Goal: Information Seeking & Learning: Learn about a topic

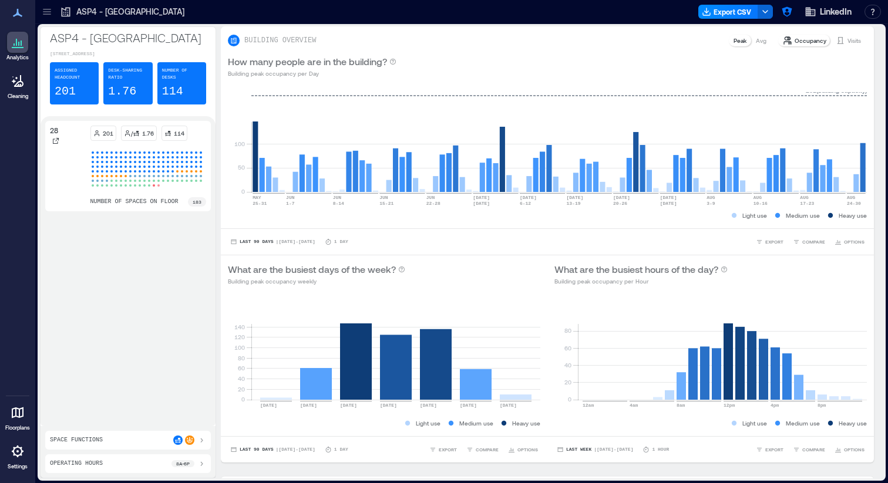
click at [48, 10] on icon at bounding box center [47, 12] width 12 height 12
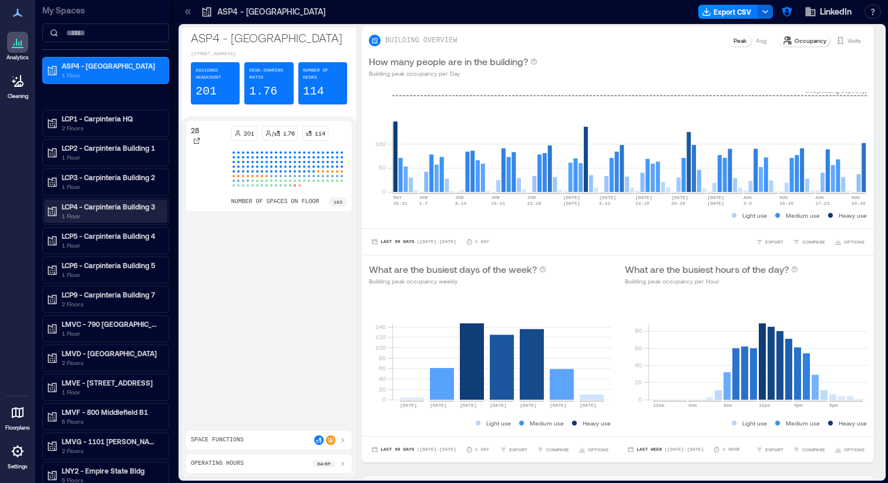
click at [112, 210] on p "LCP4 - Carpinteria Building 3" at bounding box center [111, 206] width 99 height 9
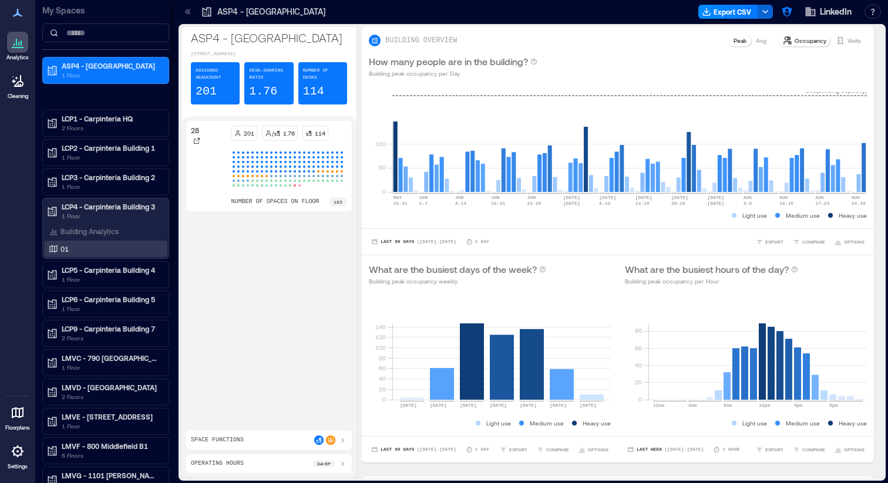
click at [121, 246] on div "01" at bounding box center [103, 249] width 114 height 12
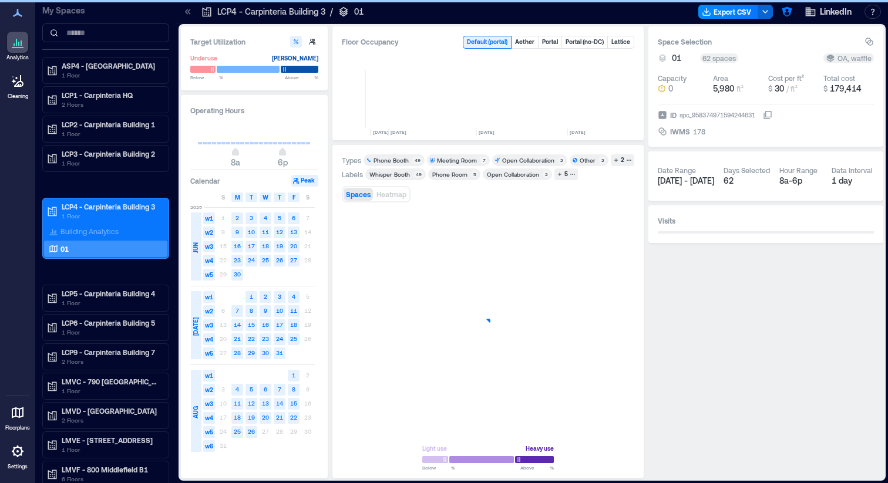
scroll to position [0, 2781]
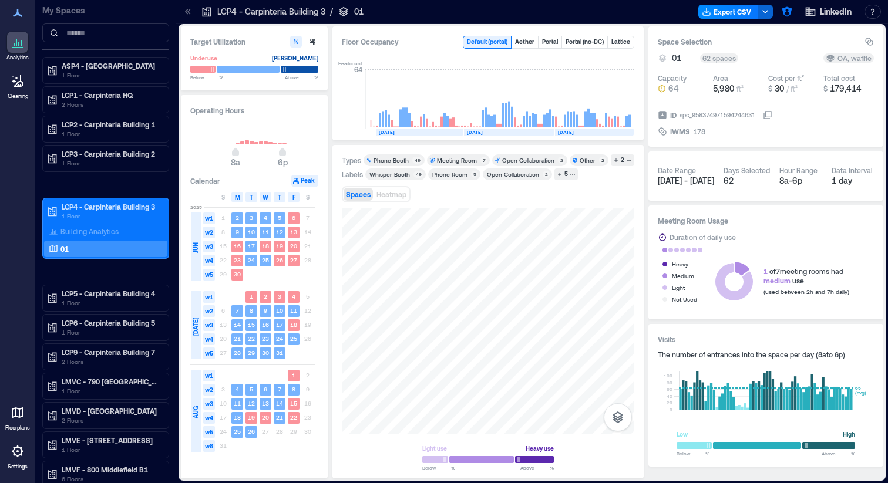
click at [183, 16] on icon at bounding box center [188, 12] width 12 height 12
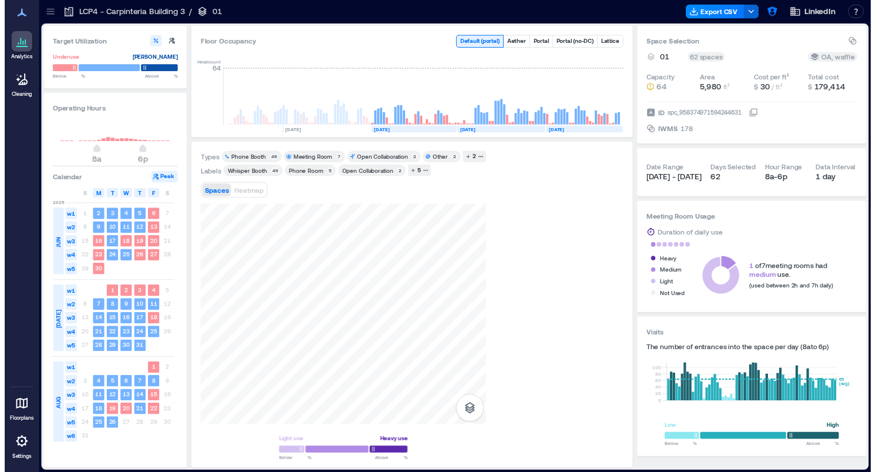
scroll to position [0, 2640]
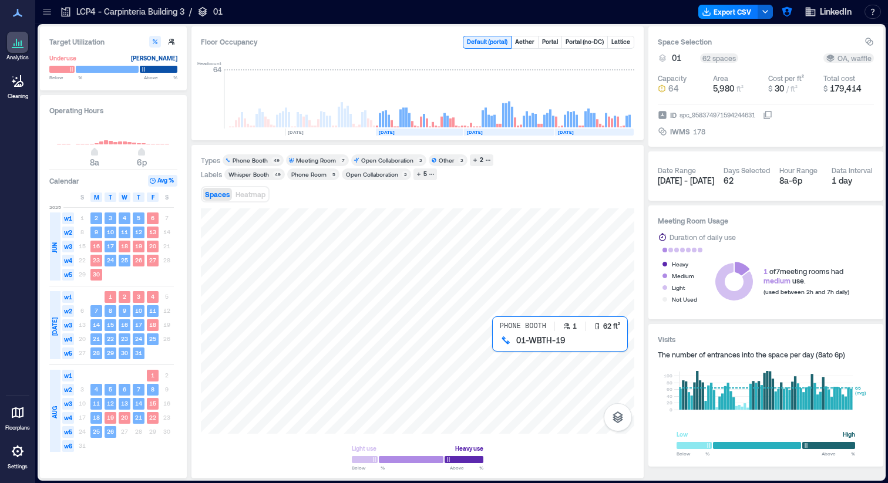
click at [500, 347] on div at bounding box center [418, 322] width 434 height 226
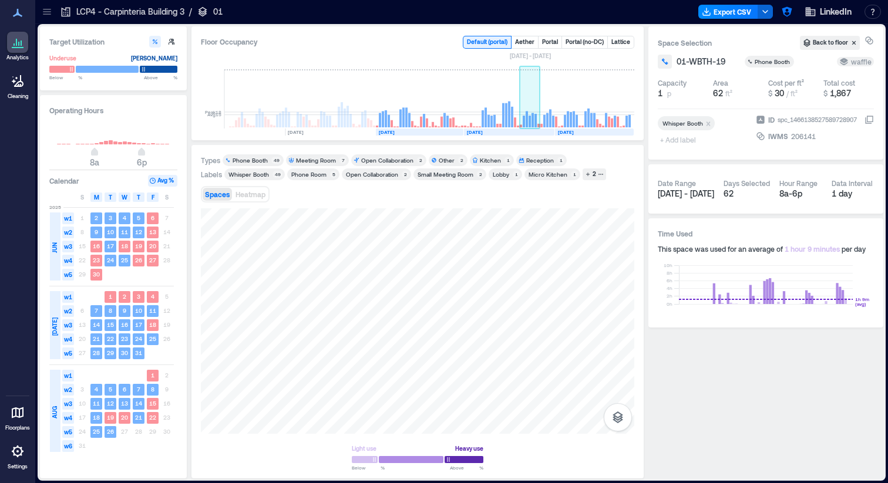
click at [523, 118] on rect at bounding box center [524, 122] width 2 height 12
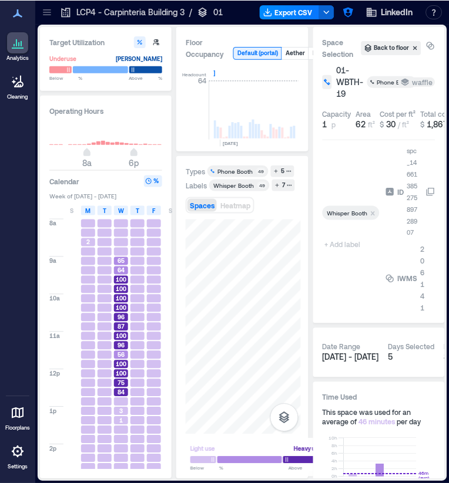
scroll to position [0, 2961]
